Goal: Transaction & Acquisition: Purchase product/service

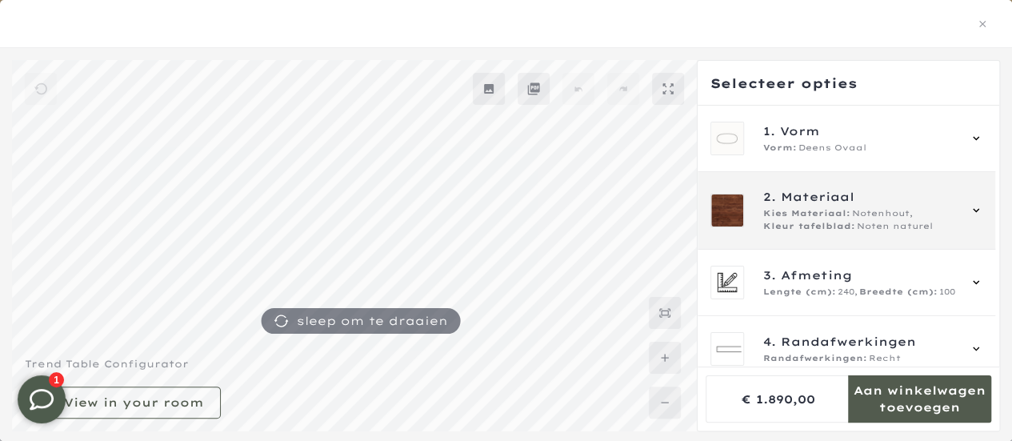
scroll to position [80, 0]
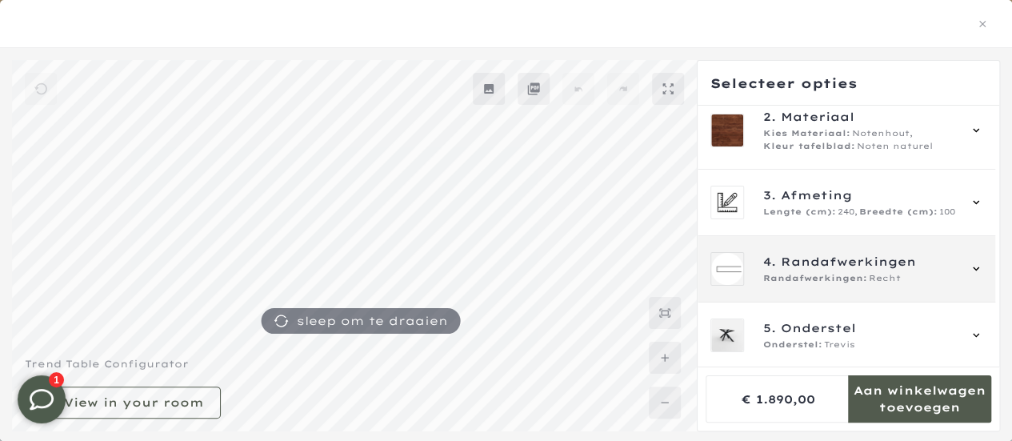
click at [976, 262] on icon at bounding box center [975, 268] width 13 height 13
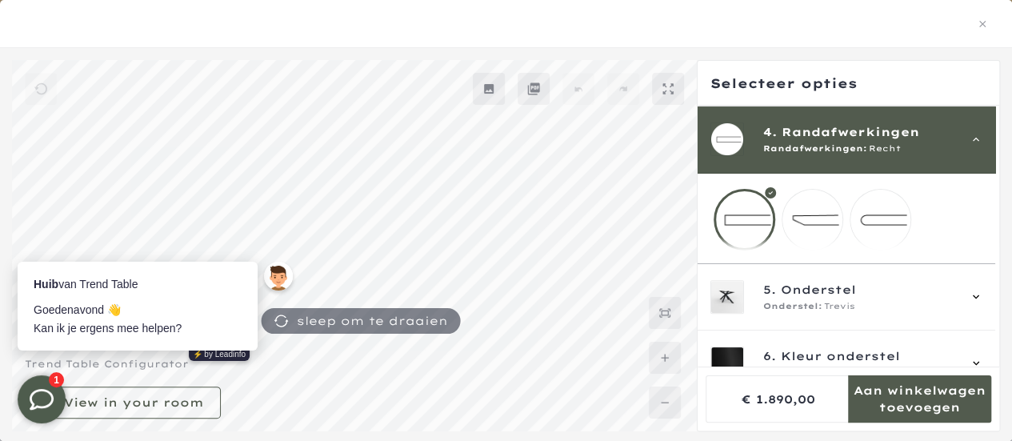
scroll to position [0, 0]
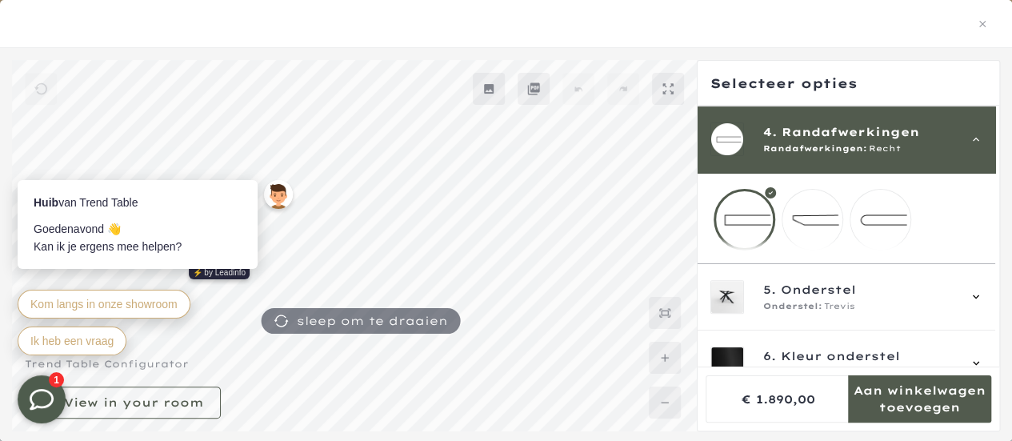
click at [814, 222] on mmq-loader at bounding box center [812, 220] width 60 height 60
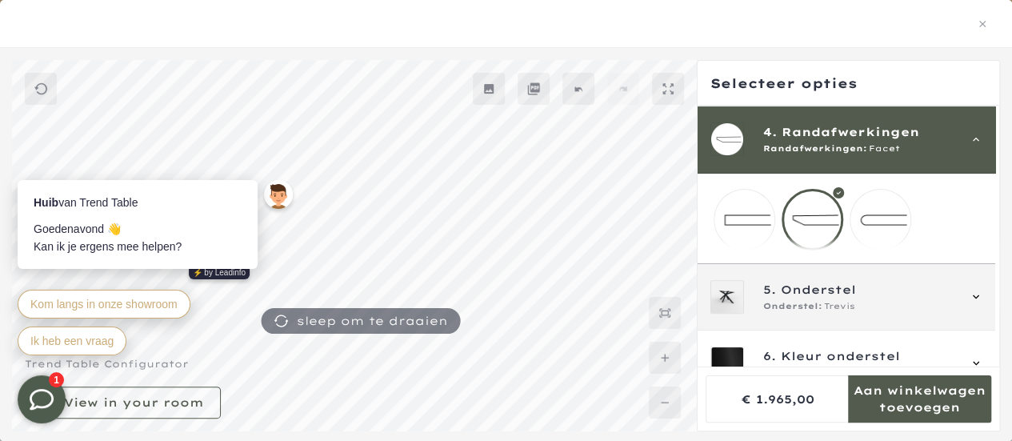
click at [977, 303] on icon at bounding box center [975, 296] width 13 height 13
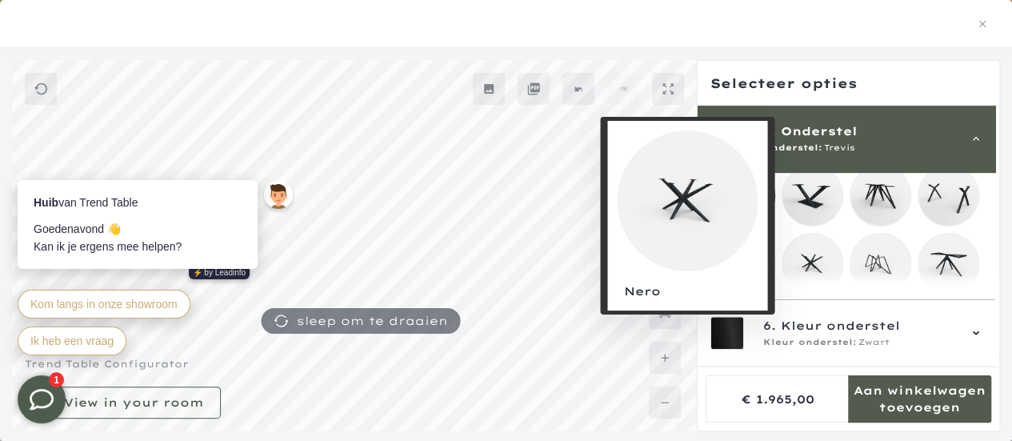
scroll to position [356, 0]
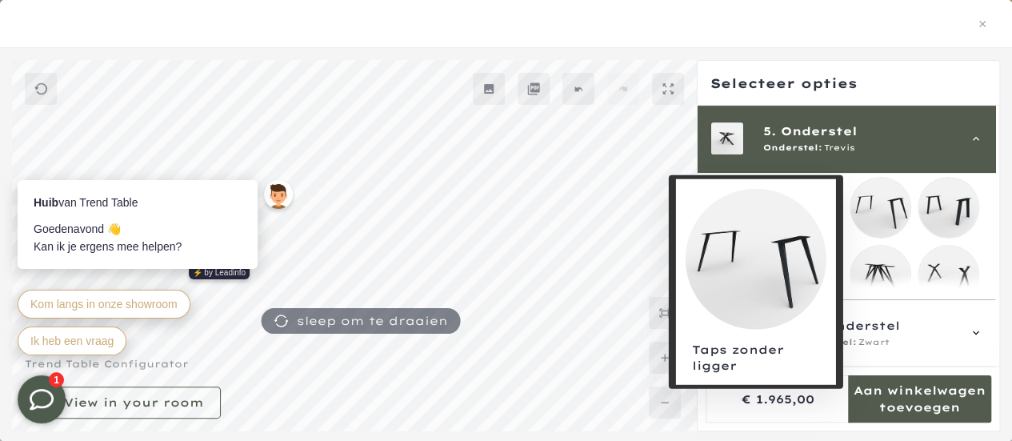
click at [878, 210] on mmq-loader at bounding box center [880, 208] width 60 height 60
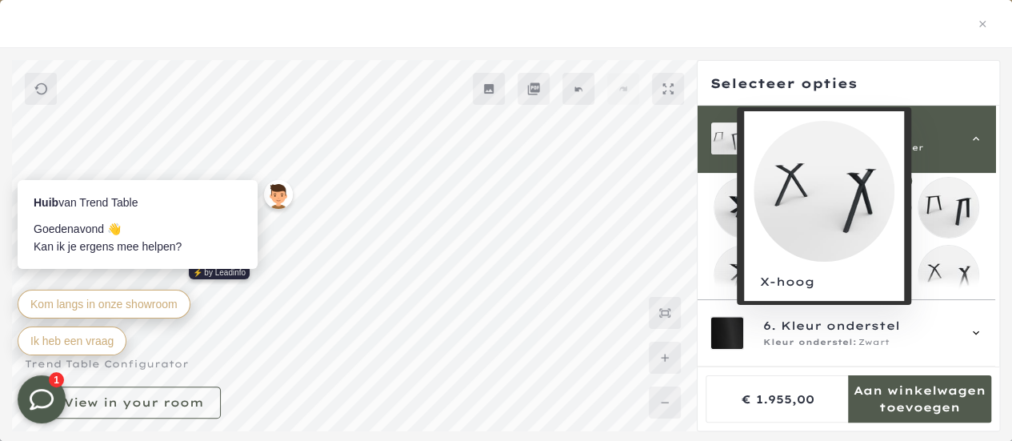
click at [932, 271] on mmq-loader at bounding box center [948, 275] width 60 height 60
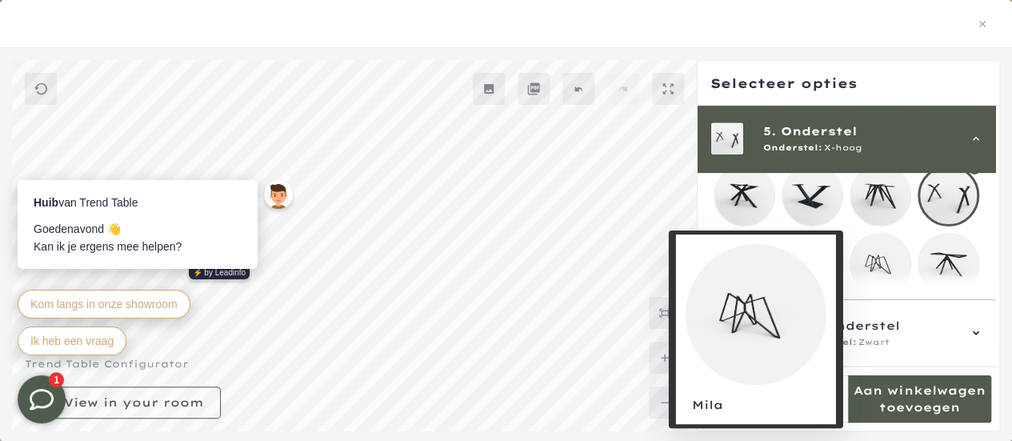
scroll to position [516, 0]
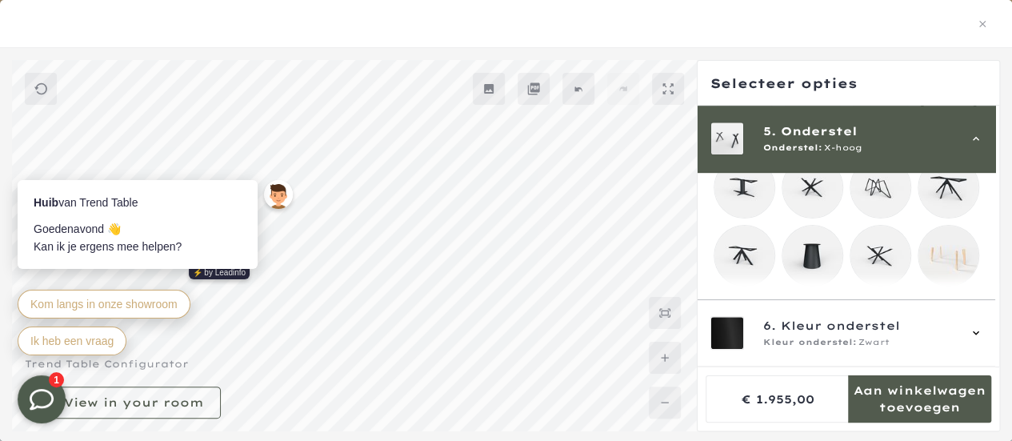
click at [942, 253] on mmq-loader at bounding box center [948, 256] width 60 height 60
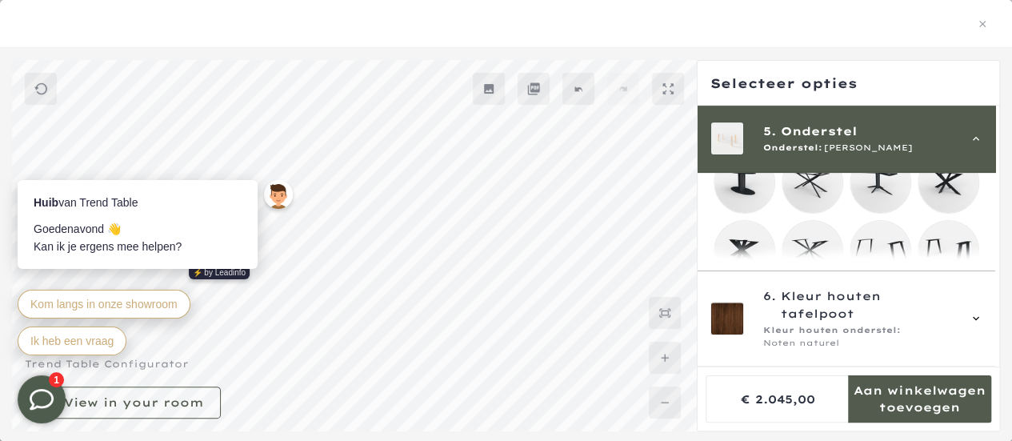
scroll to position [311, 0]
click at [977, 144] on icon at bounding box center [975, 138] width 13 height 13
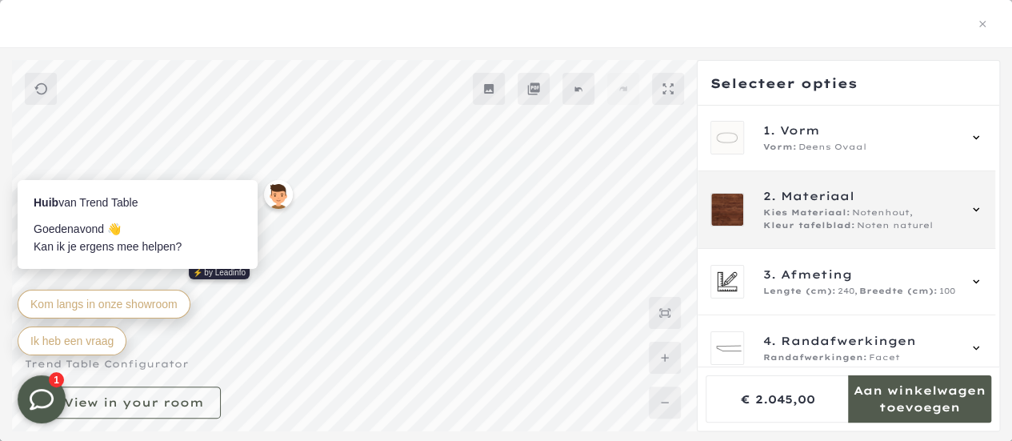
scroll to position [0, 0]
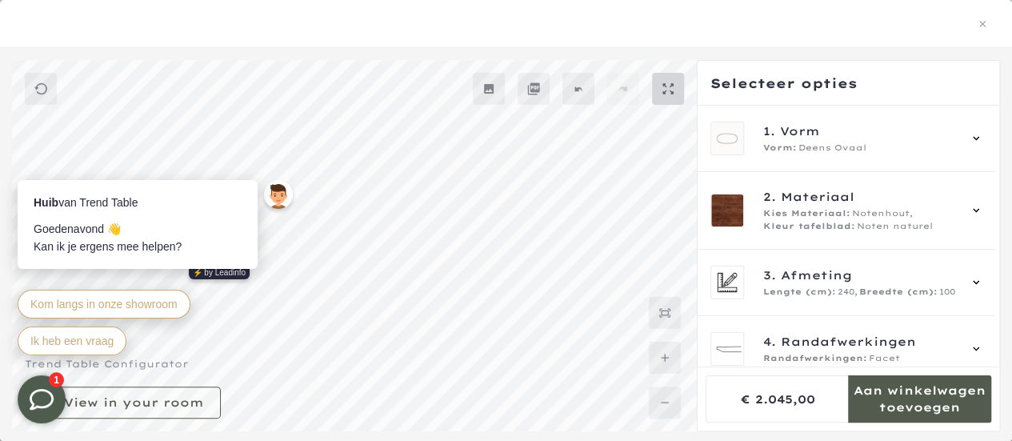
click at [665, 81] on mmq-button at bounding box center [668, 89] width 32 height 32
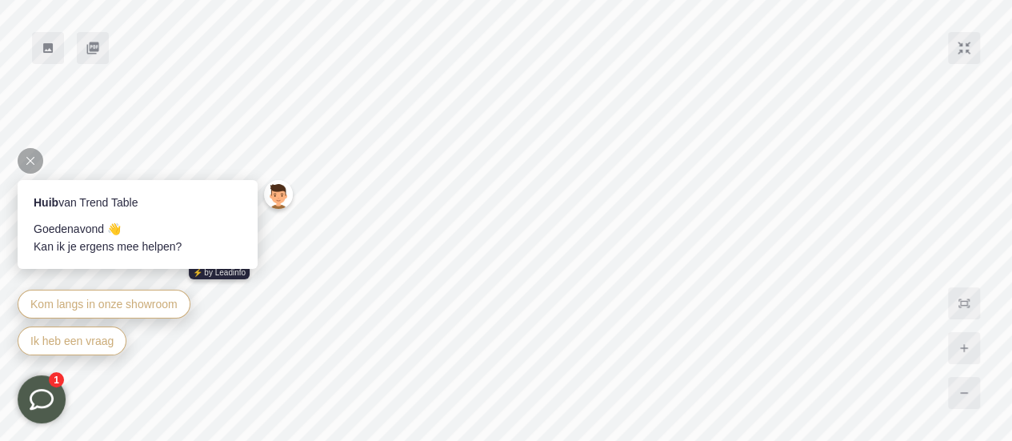
click at [42, 162] on div at bounding box center [31, 161] width 26 height 26
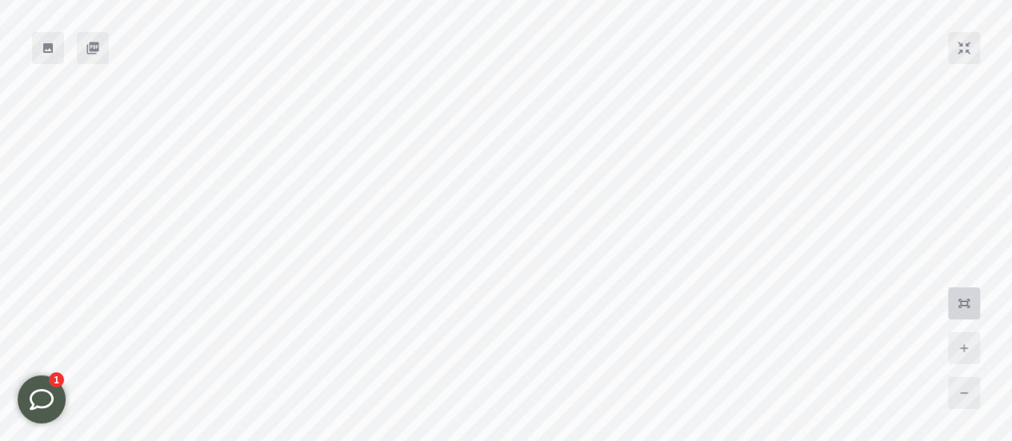
click at [966, 311] on mmq-button at bounding box center [964, 303] width 32 height 32
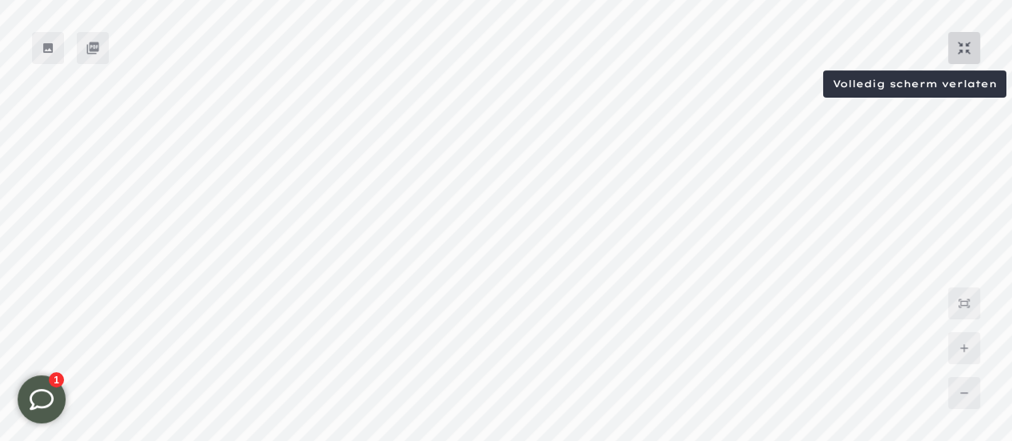
click at [977, 47] on mmq-button at bounding box center [964, 48] width 32 height 32
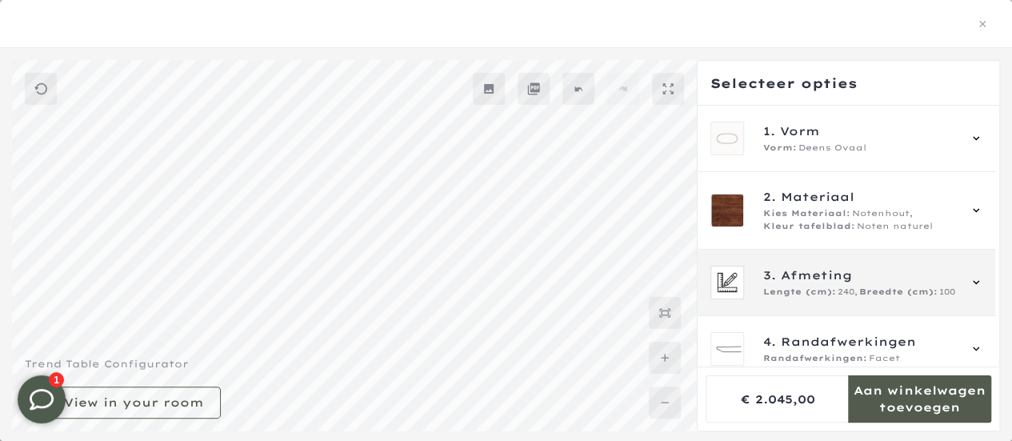
click at [883, 285] on span "Breedte (cm):" at bounding box center [898, 291] width 78 height 13
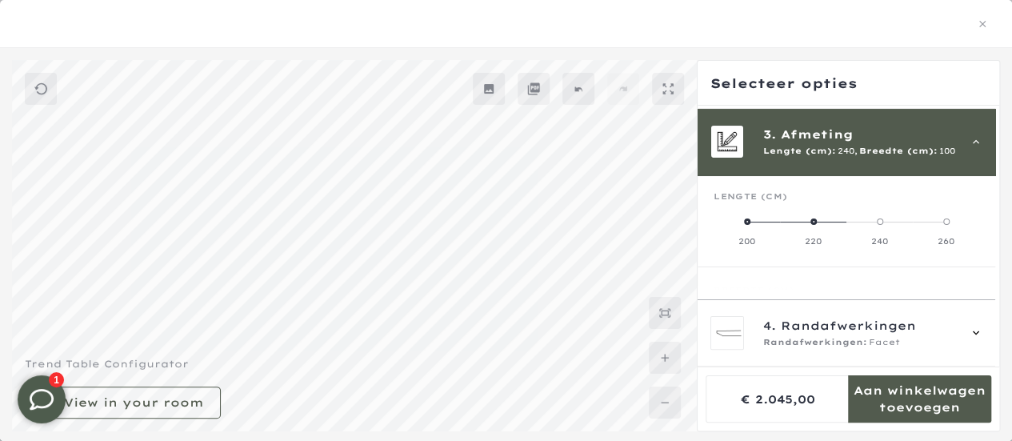
scroll to position [143, 0]
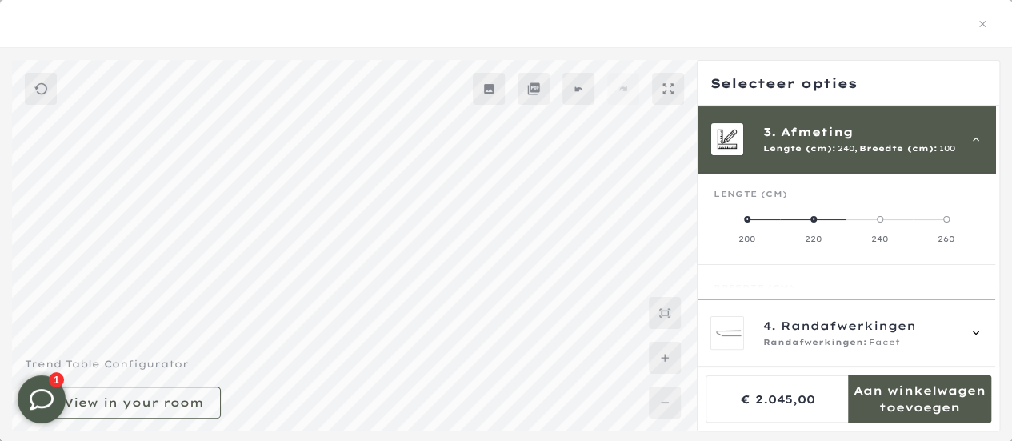
click at [814, 223] on label "220" at bounding box center [813, 229] width 66 height 32
